Goal: Check status: Check status

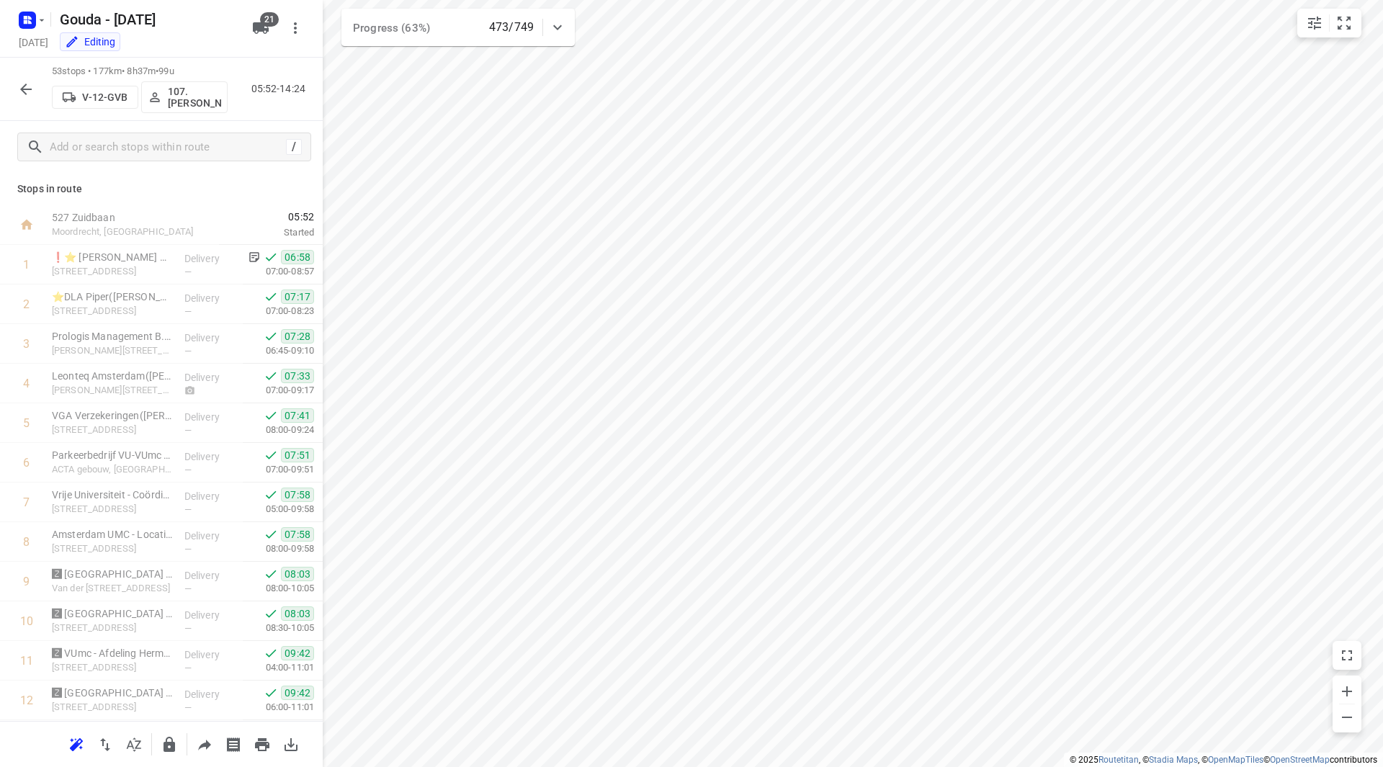
scroll to position [1664, 0]
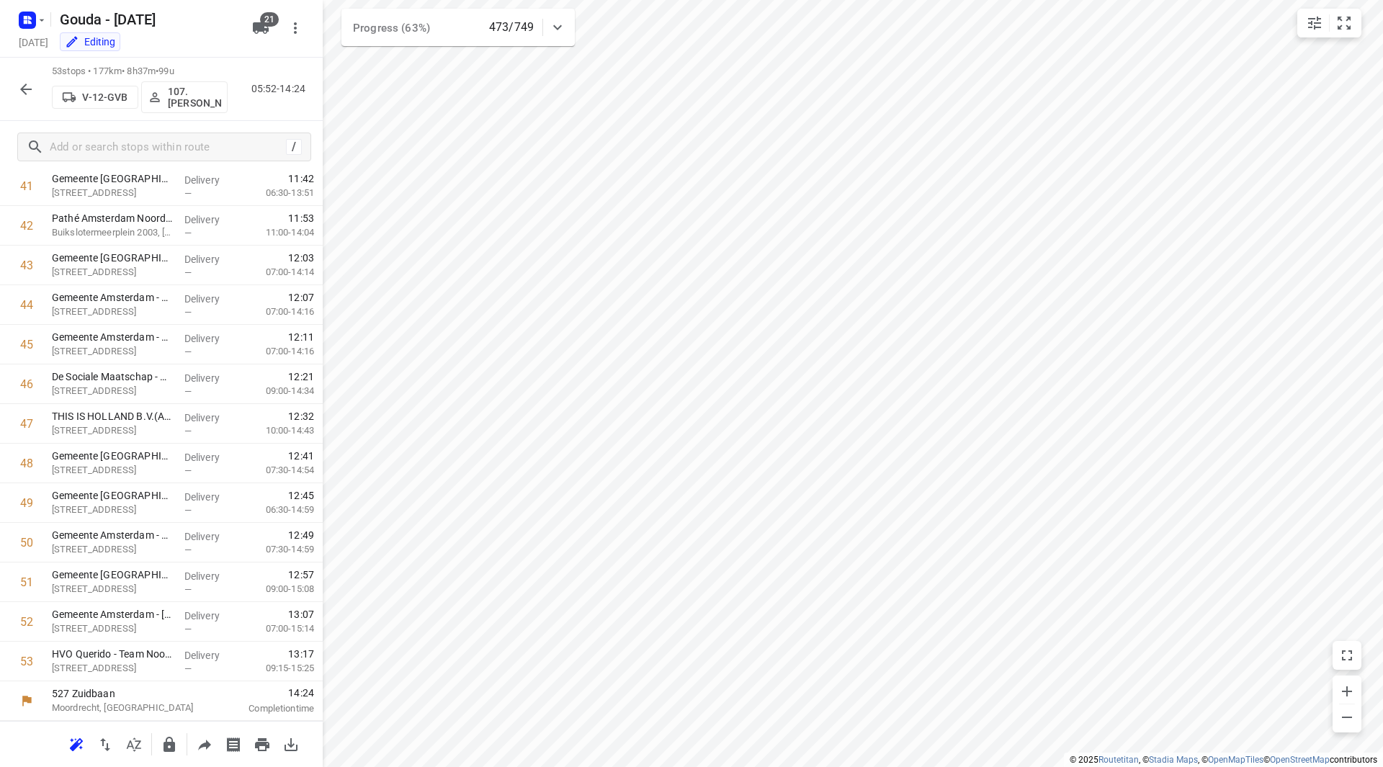
click at [22, 93] on icon "button" at bounding box center [25, 89] width 17 height 17
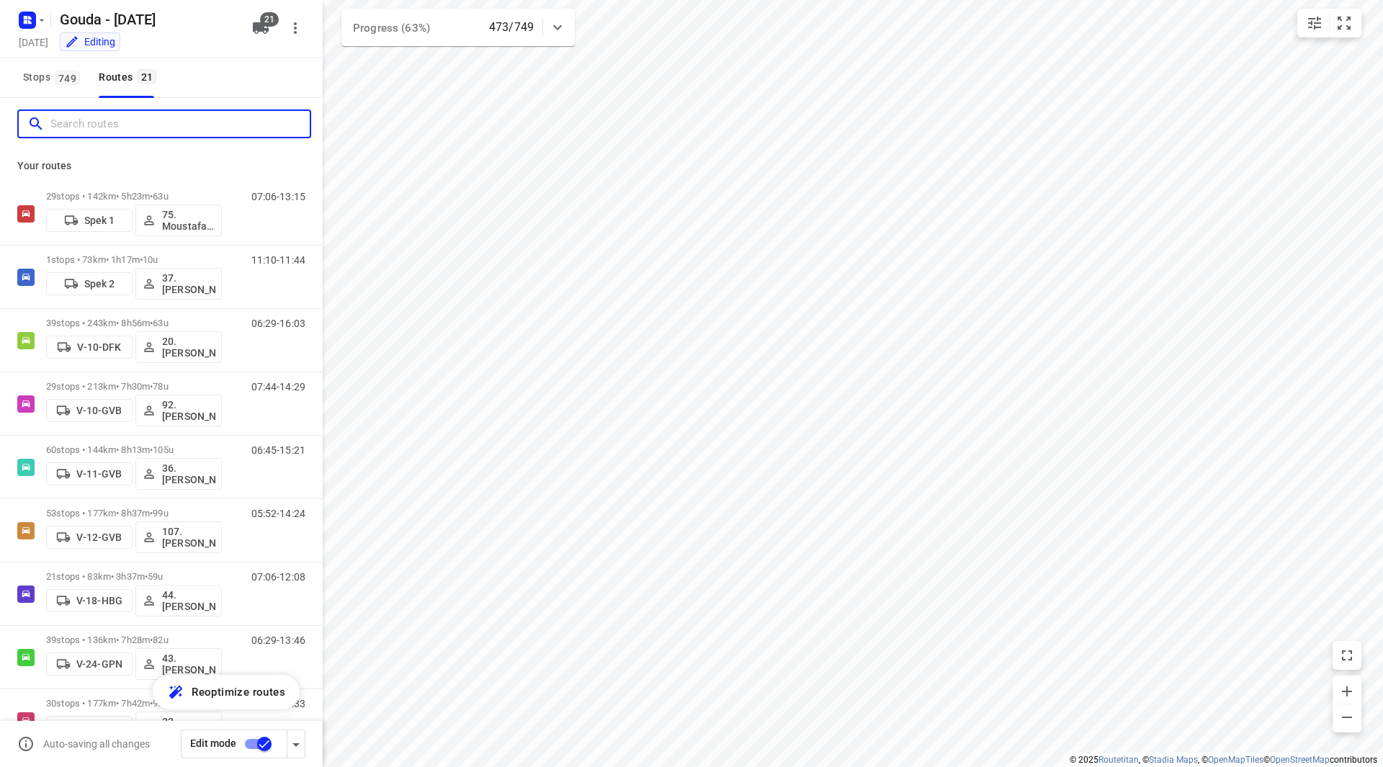
click at [92, 125] on input "Search routes" at bounding box center [179, 124] width 259 height 22
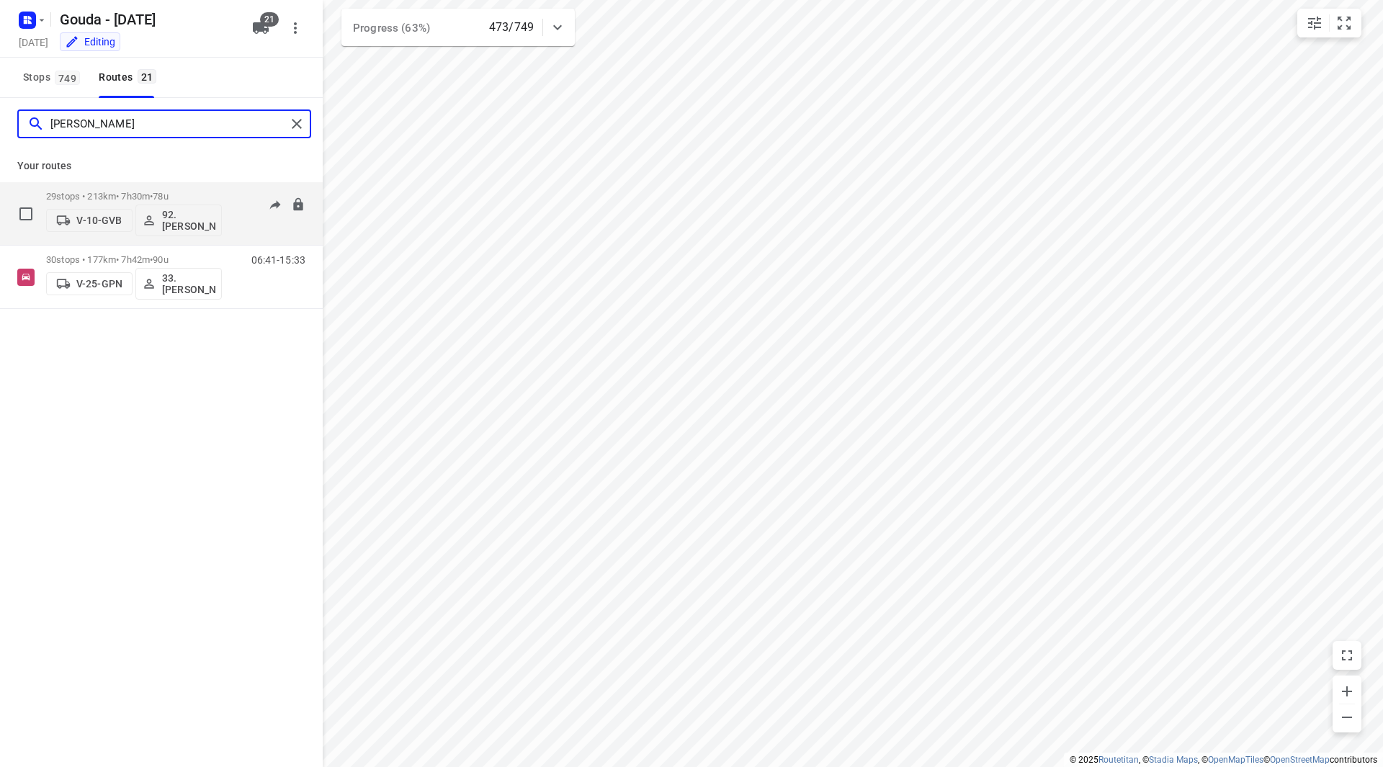
type input "lars"
click at [192, 197] on p "29 stops • 213km • 7h30m • 78u" at bounding box center [134, 196] width 176 height 11
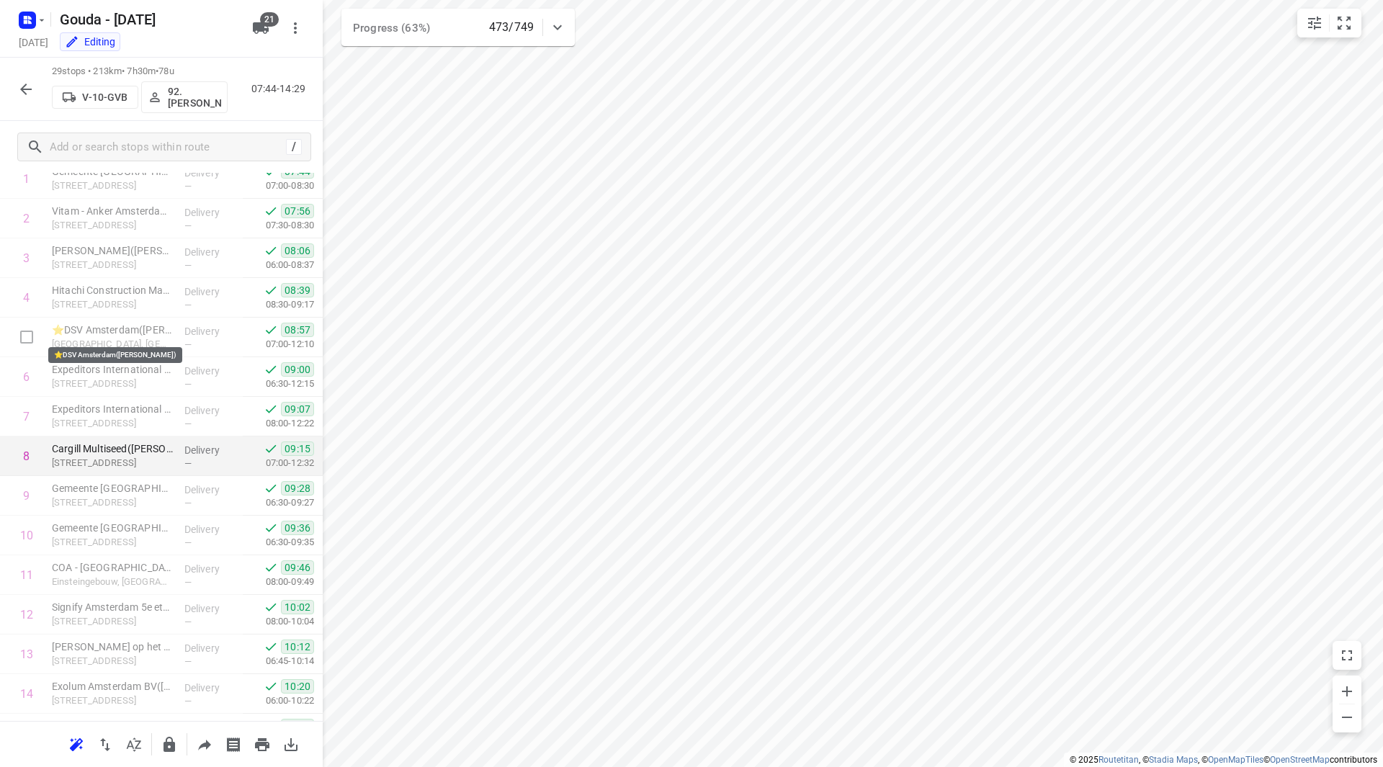
scroll to position [144, 0]
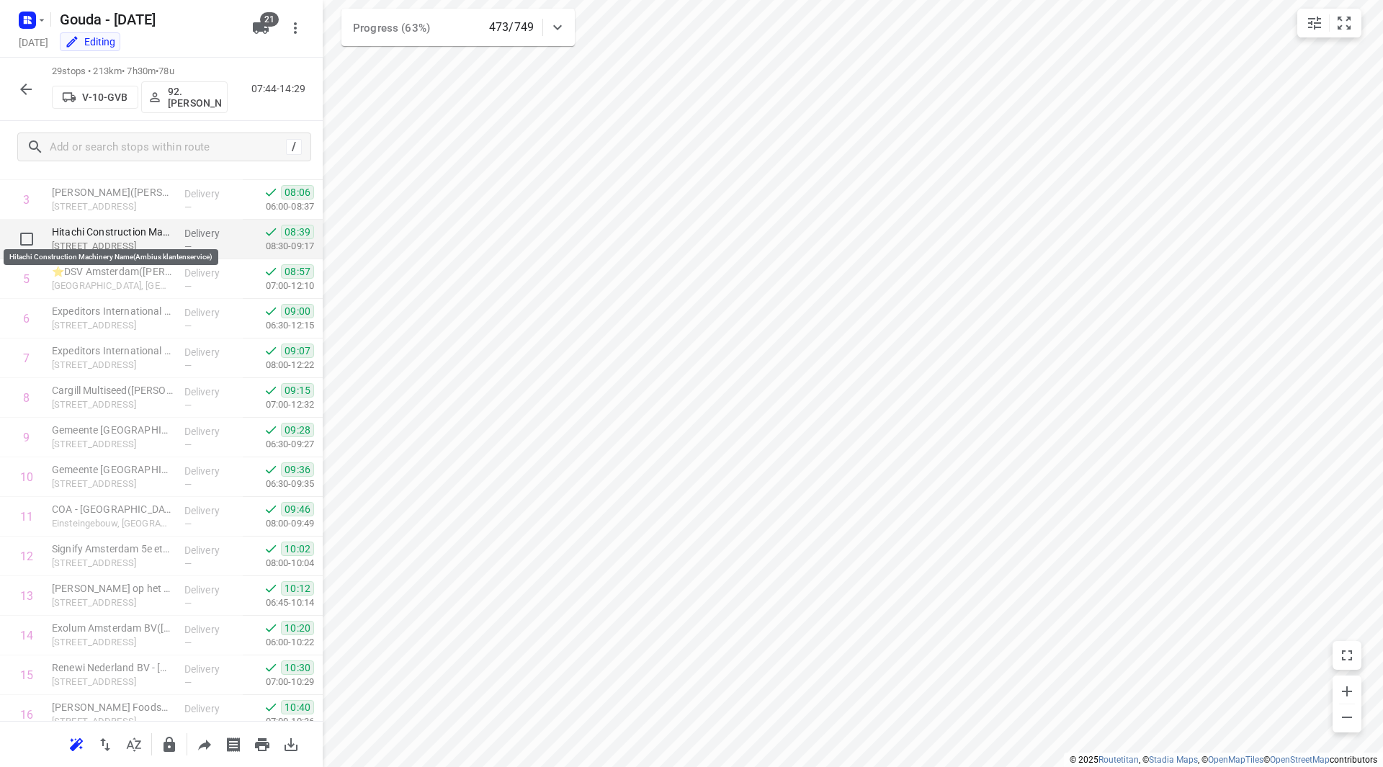
click at [97, 237] on p "Hitachi Construction Machinery Name(Ambius klantenservice)" at bounding box center [112, 232] width 121 height 14
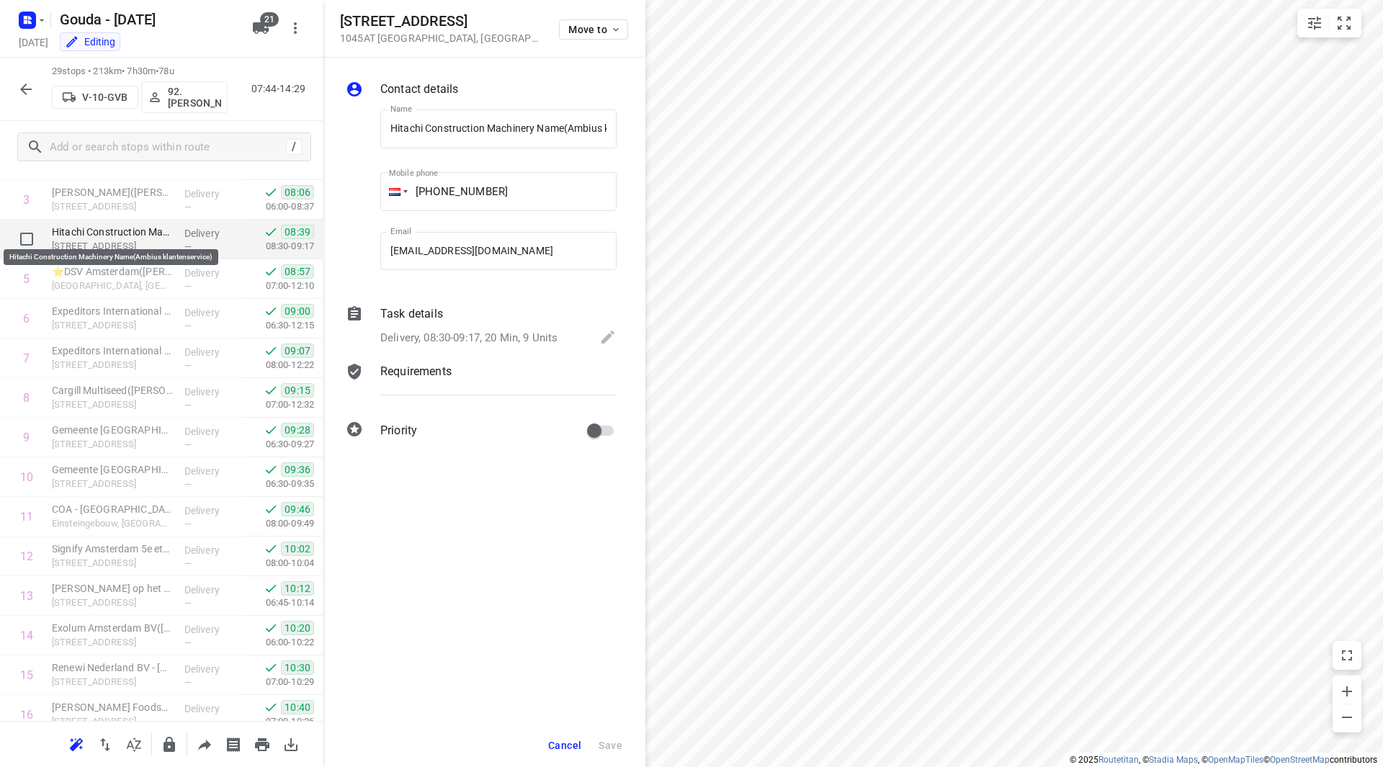
scroll to position [0, 69]
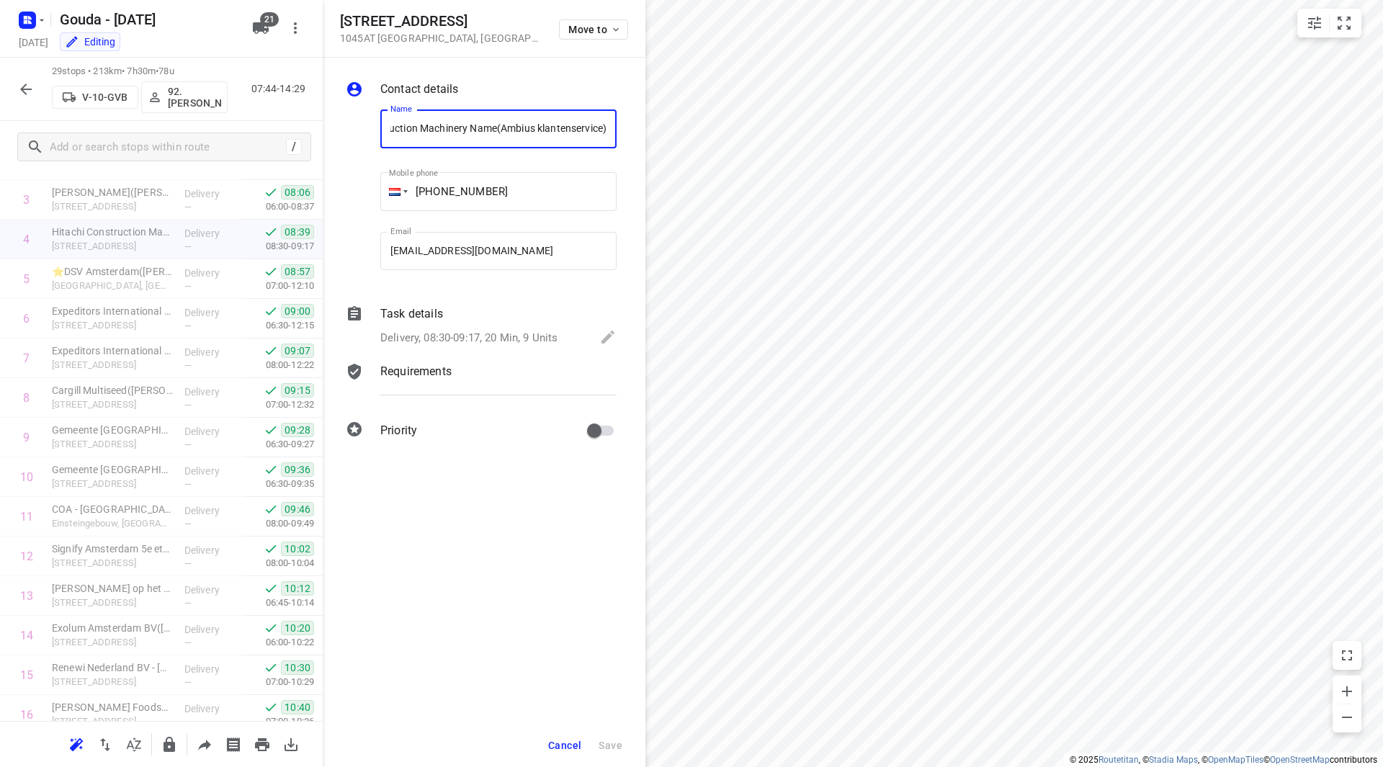
click at [465, 331] on p "Delivery, 08:30-09:17, 20 Min, 9 Units" at bounding box center [468, 338] width 177 height 17
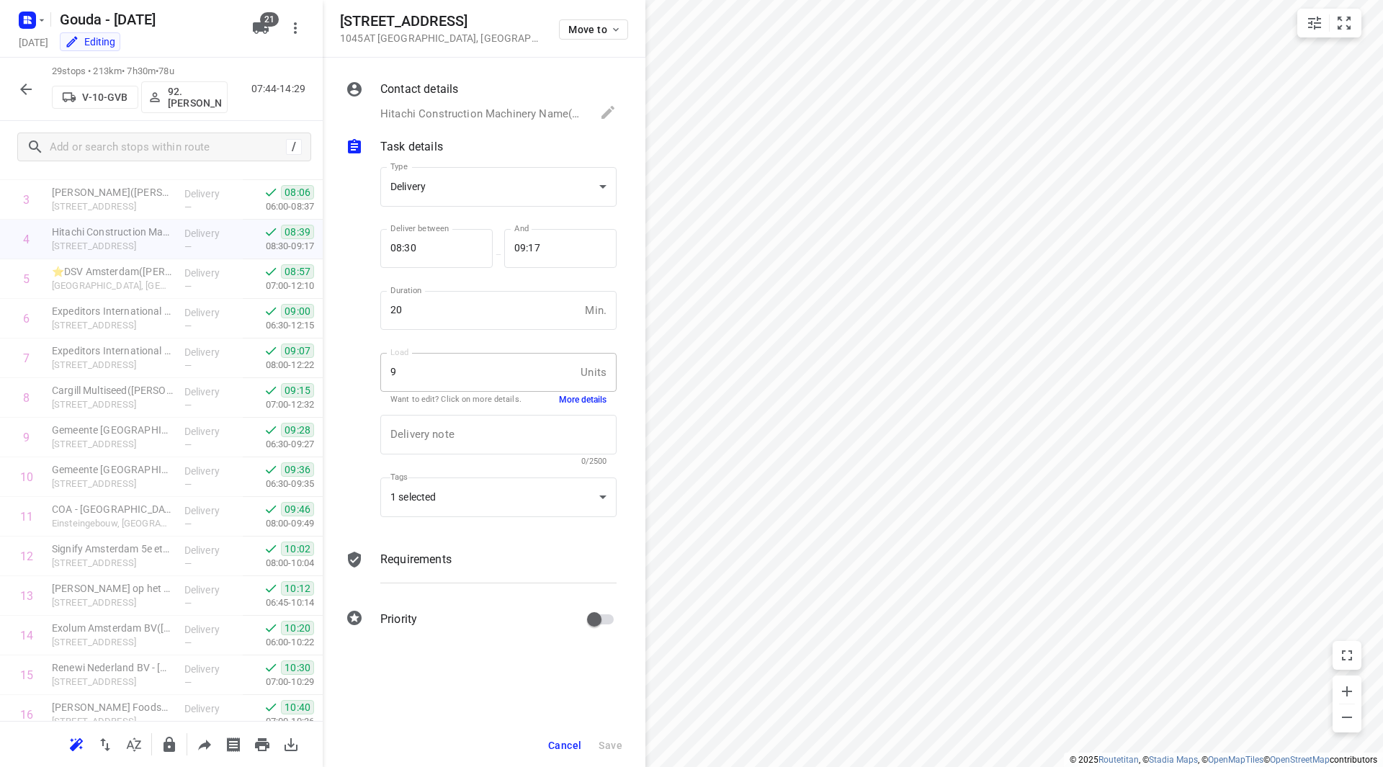
scroll to position [0, 0]
click at [581, 397] on button "More details" at bounding box center [583, 400] width 48 height 12
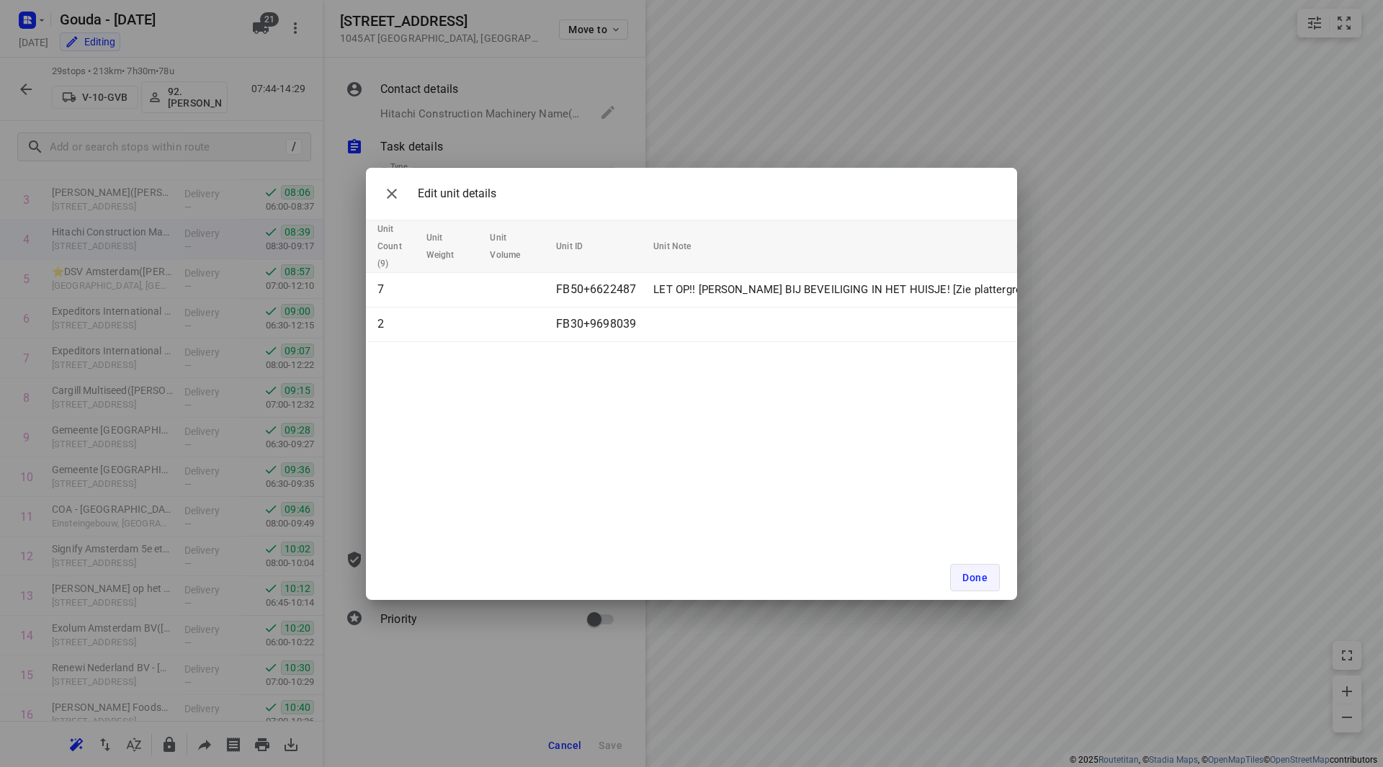
click at [973, 579] on span "Done" at bounding box center [975, 578] width 25 height 12
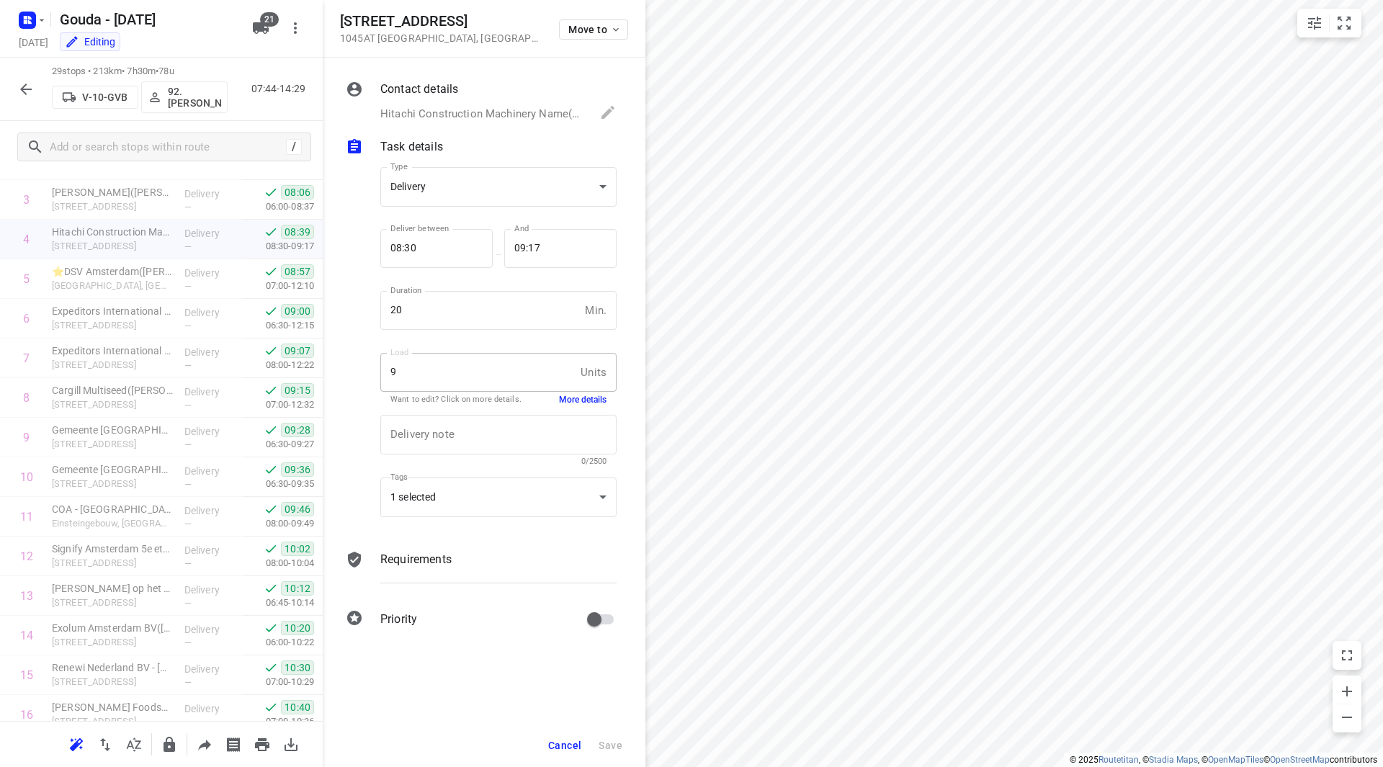
click at [569, 748] on span "Cancel" at bounding box center [564, 746] width 33 height 12
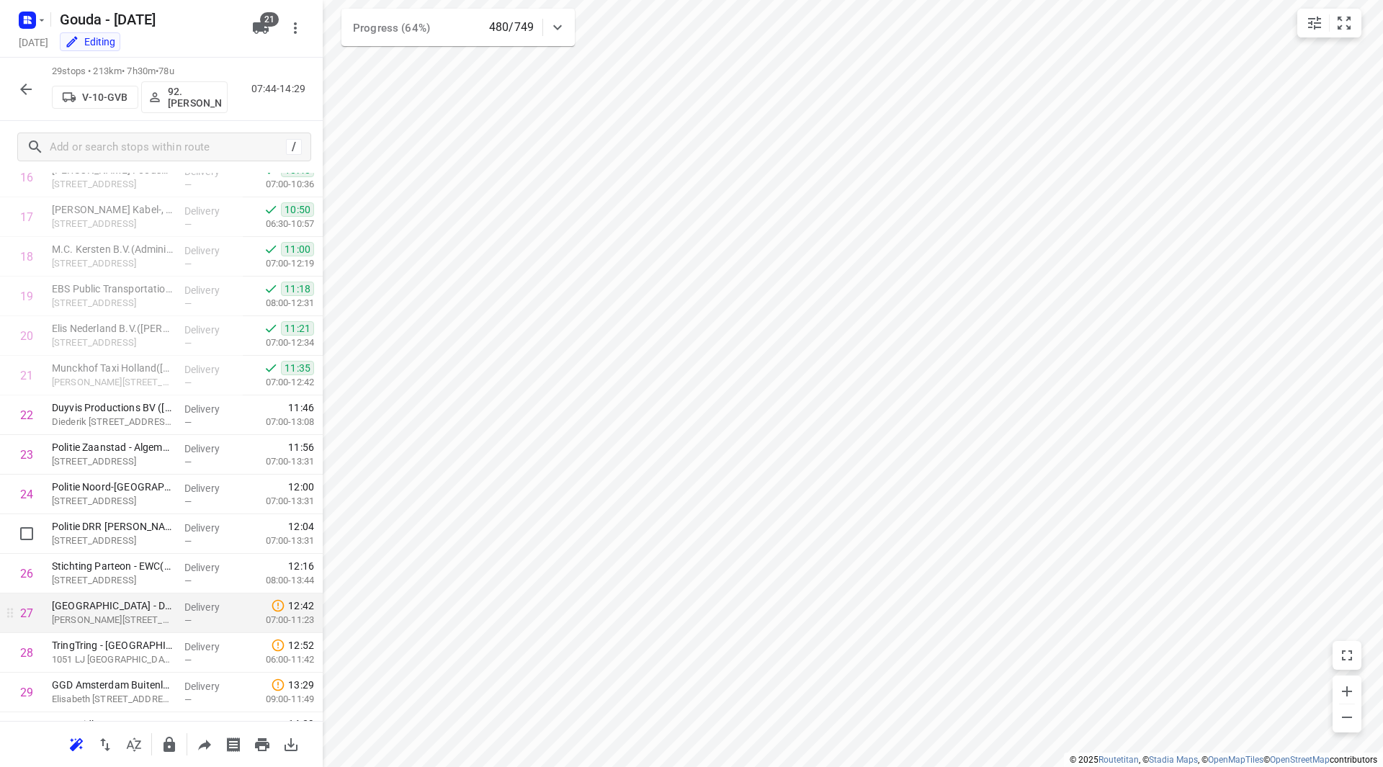
scroll to position [713, 0]
